Goal: Check status: Check status

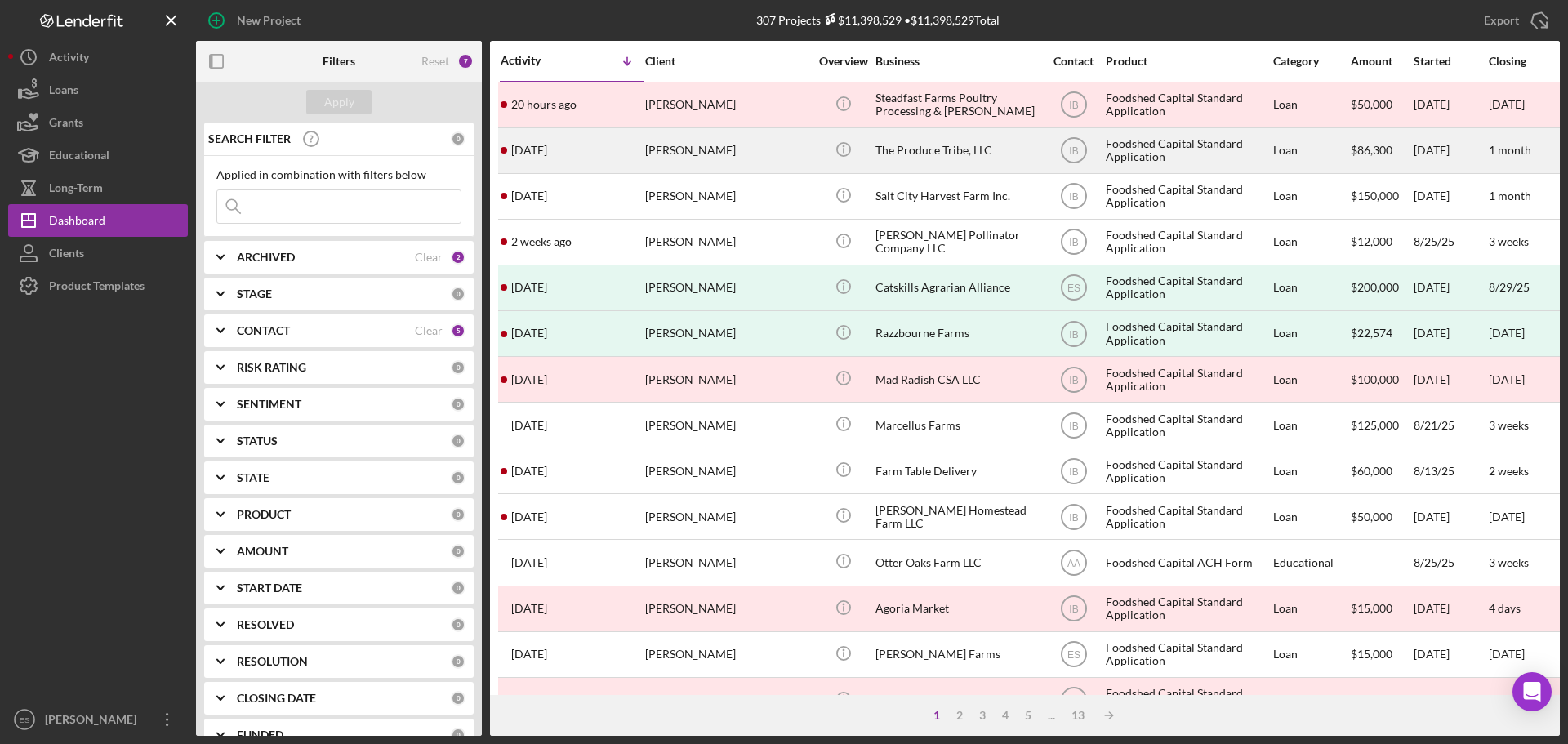
click at [698, 144] on div "[PERSON_NAME]" at bounding box center [727, 151] width 163 height 44
